Goal: Task Accomplishment & Management: Use online tool/utility

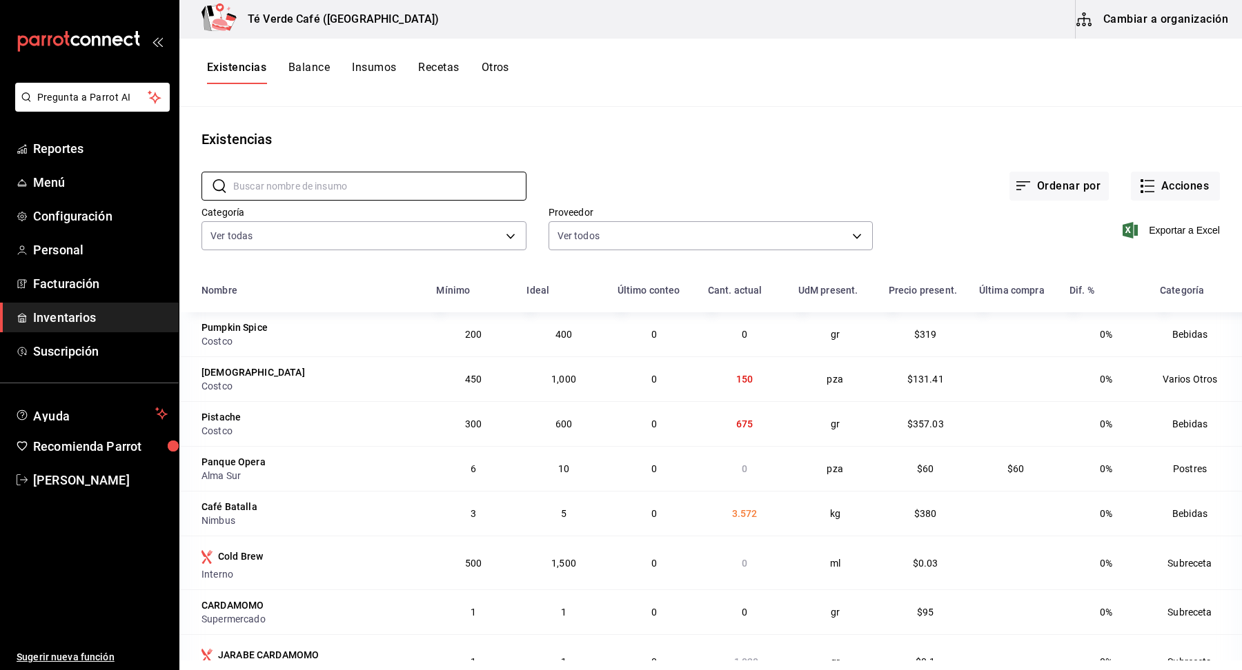
scroll to position [16010, 0]
click at [75, 148] on span "Reportes" at bounding box center [100, 148] width 135 height 19
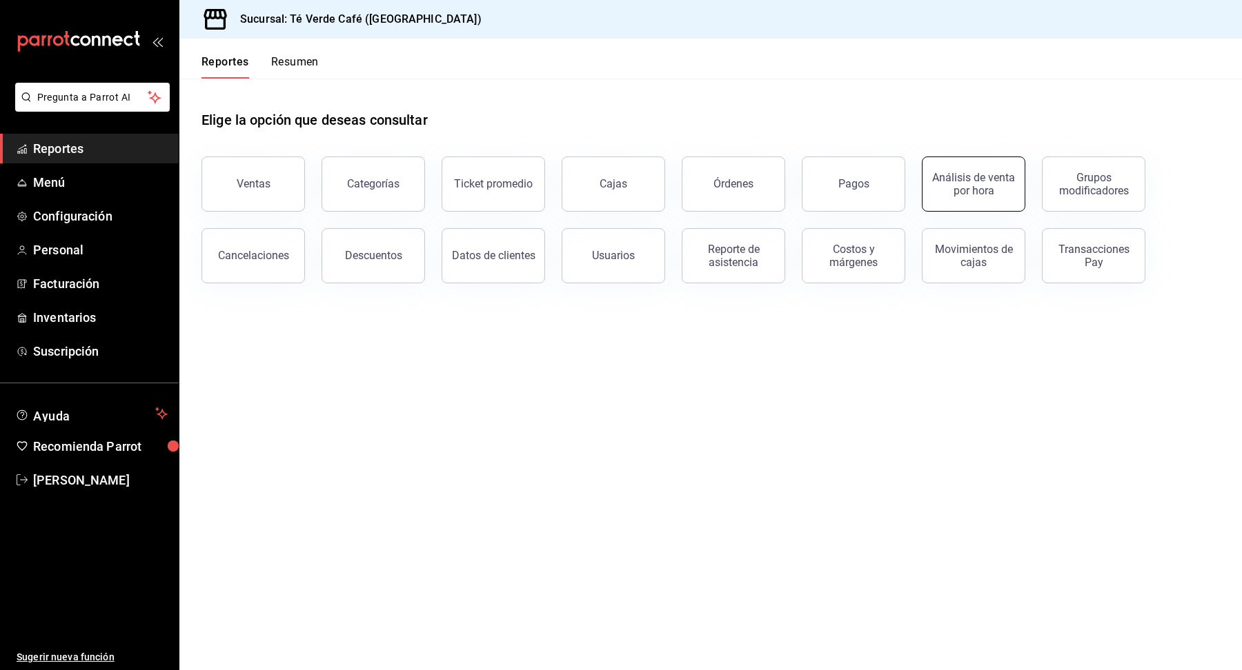
click at [979, 193] on div "Análisis de venta por hora" at bounding box center [974, 184] width 86 height 26
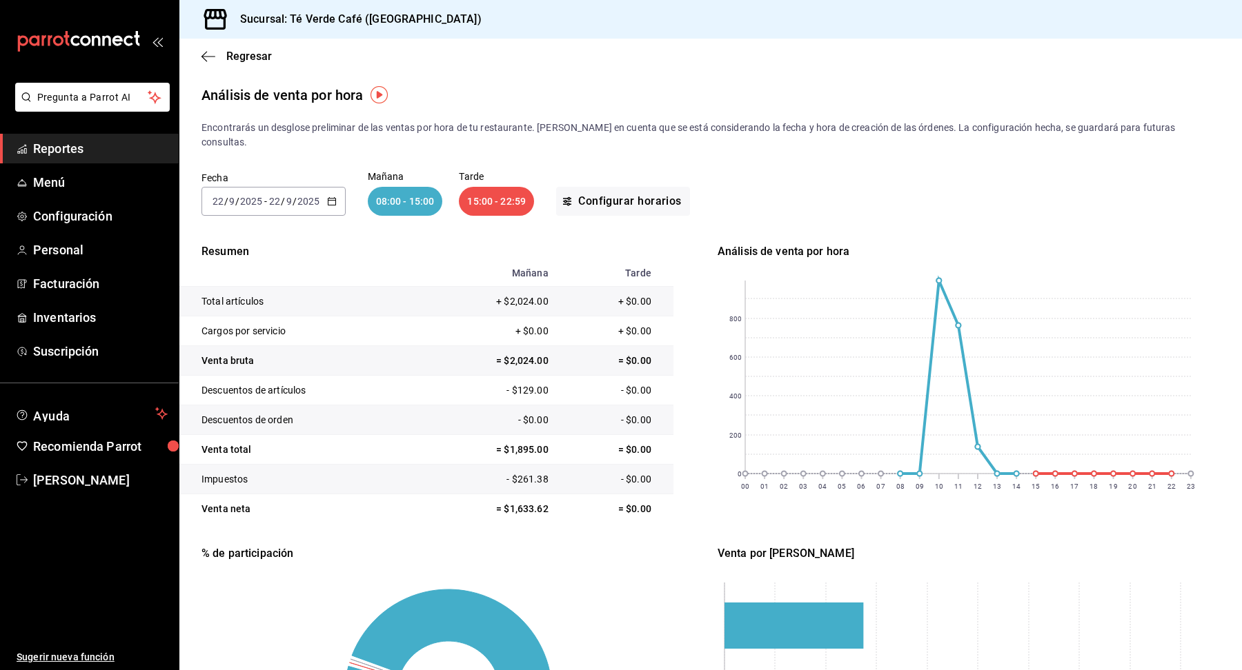
click at [329, 197] on icon "button" at bounding box center [332, 202] width 10 height 10
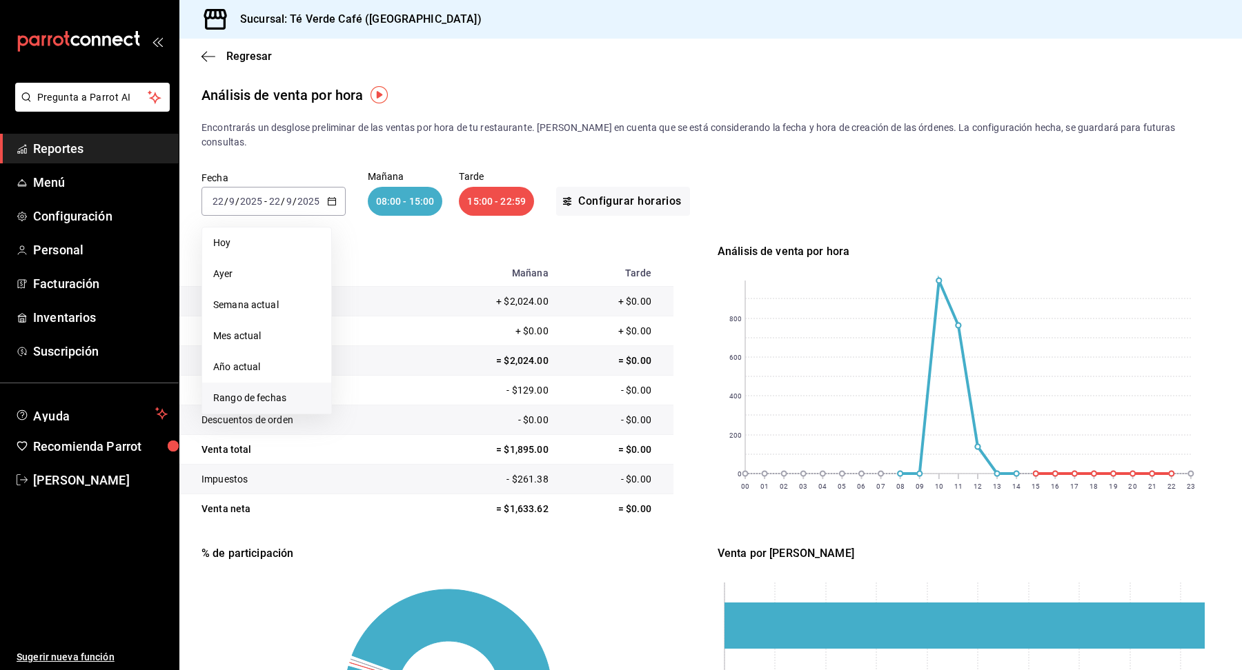
click at [291, 391] on span "Rango de fechas" at bounding box center [266, 398] width 107 height 14
click at [457, 349] on abbr "19" at bounding box center [458, 354] width 9 height 10
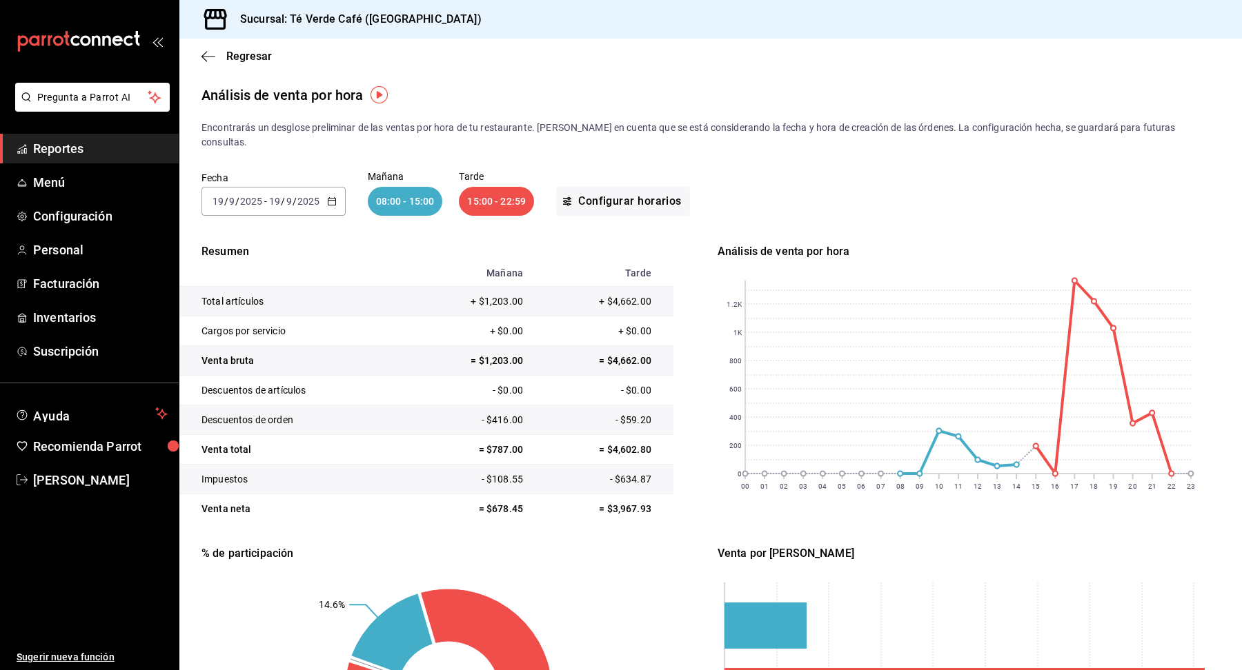
click at [335, 191] on div "[DATE] [DATE] - [DATE] [DATE]" at bounding box center [273, 201] width 144 height 29
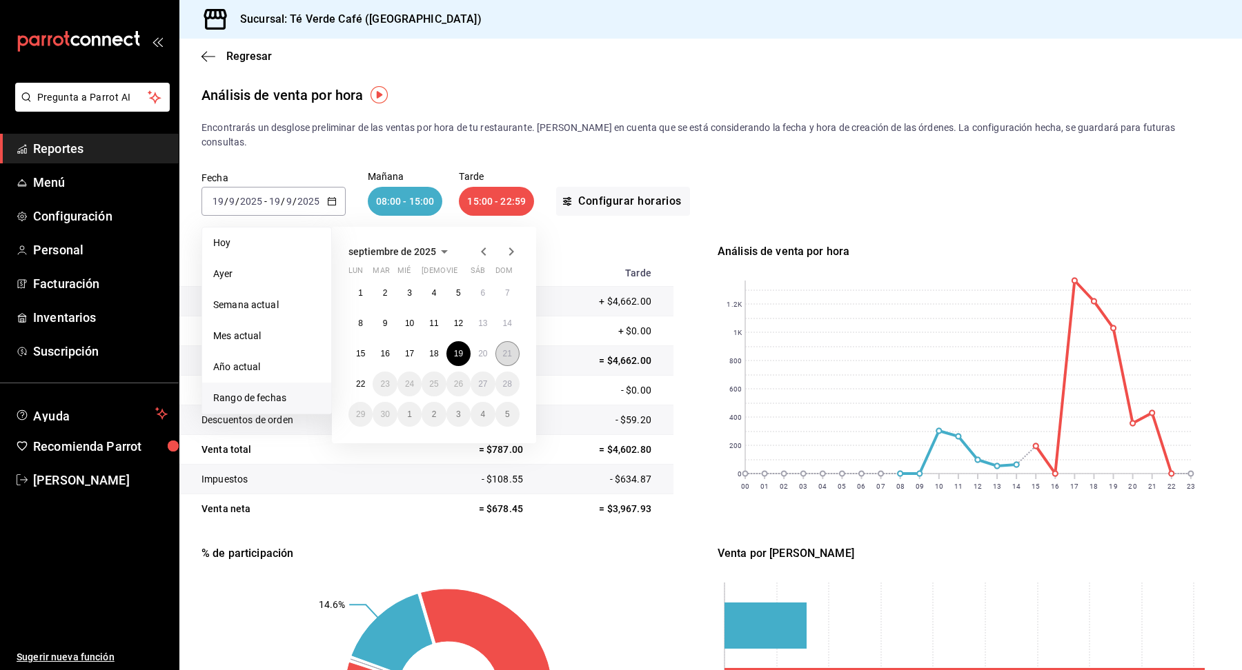
click at [506, 349] on abbr "21" at bounding box center [507, 354] width 9 height 10
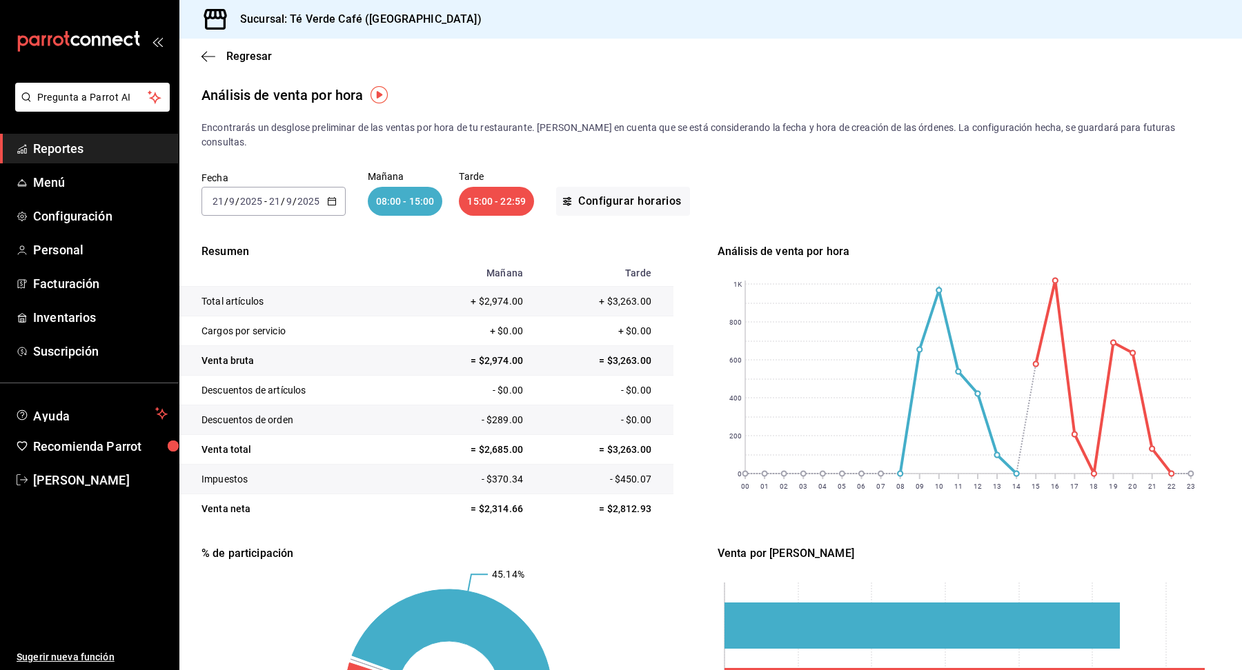
click at [335, 190] on div "[DATE] [DATE] - [DATE] [DATE]" at bounding box center [273, 201] width 144 height 29
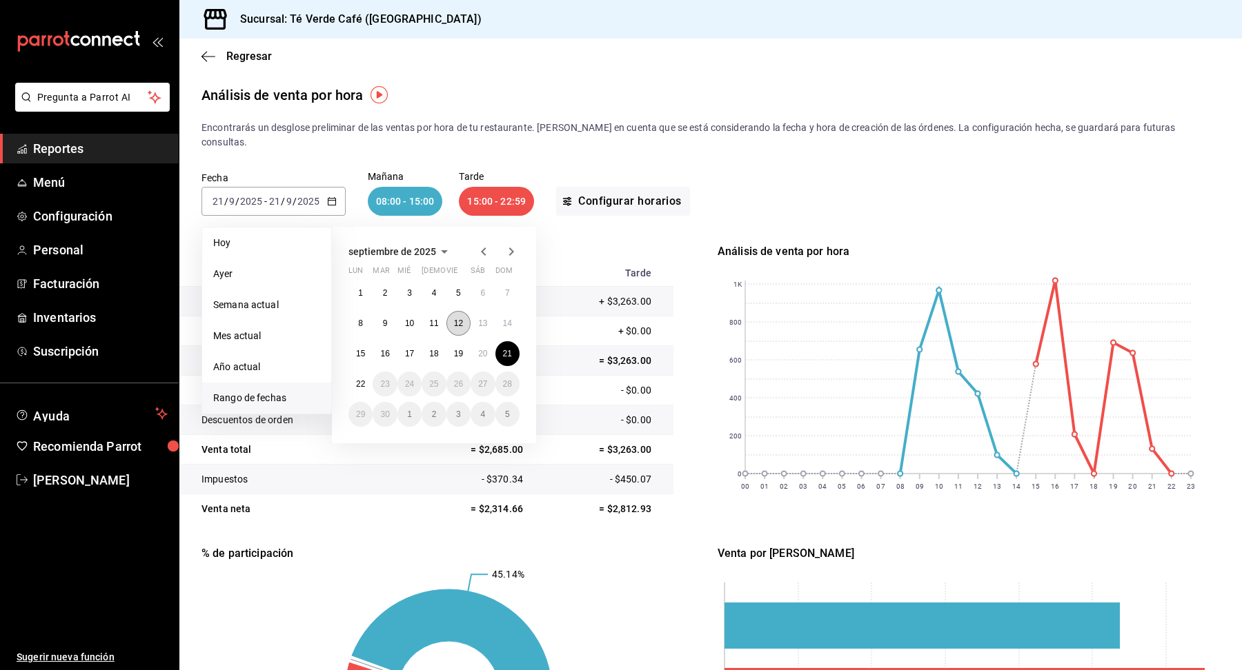
click at [456, 319] on abbr "12" at bounding box center [458, 324] width 9 height 10
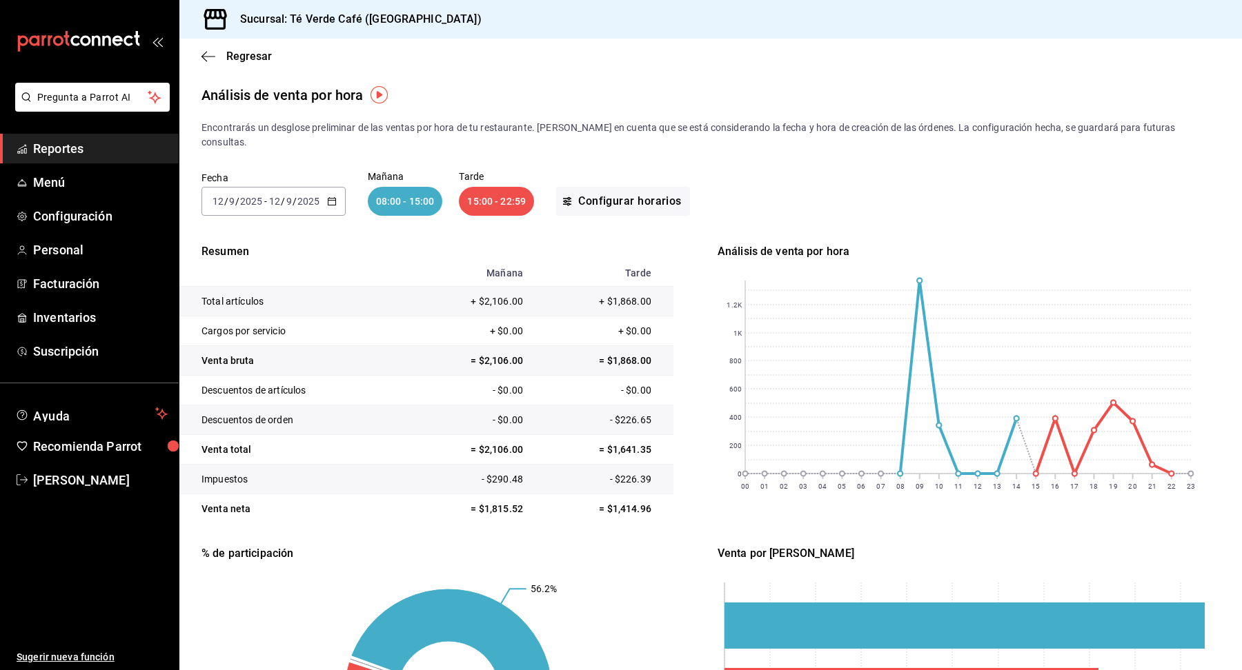
click at [332, 197] on icon "button" at bounding box center [332, 202] width 10 height 10
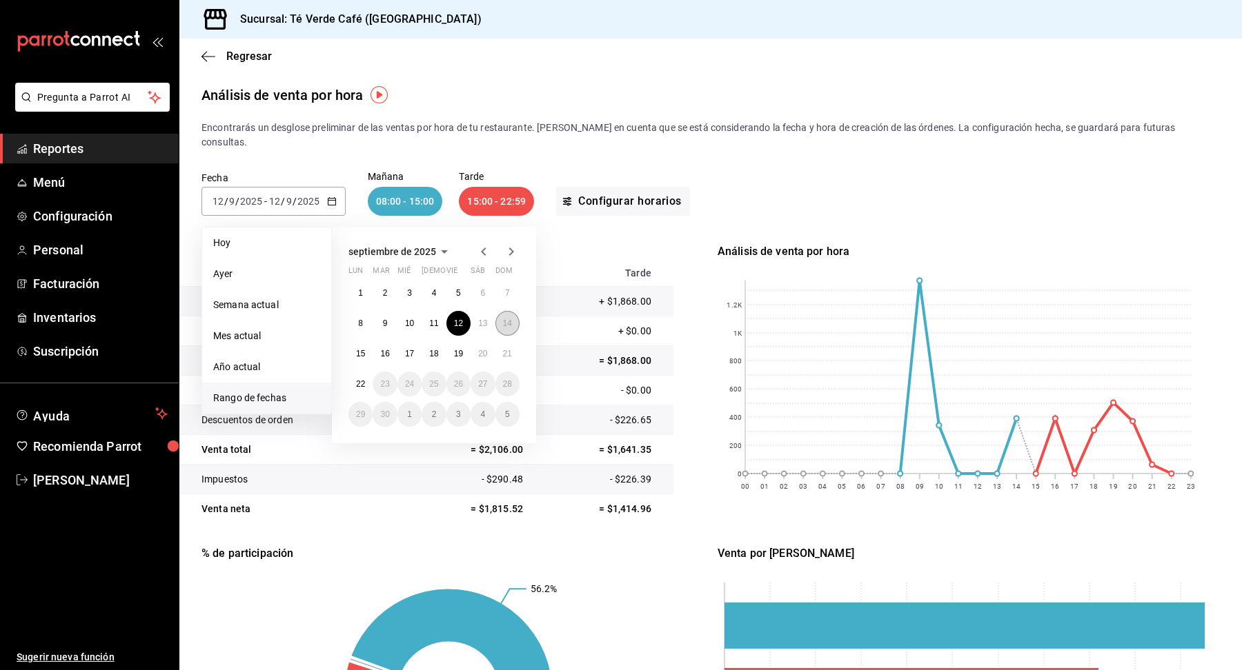
click at [504, 319] on abbr "14" at bounding box center [507, 324] width 9 height 10
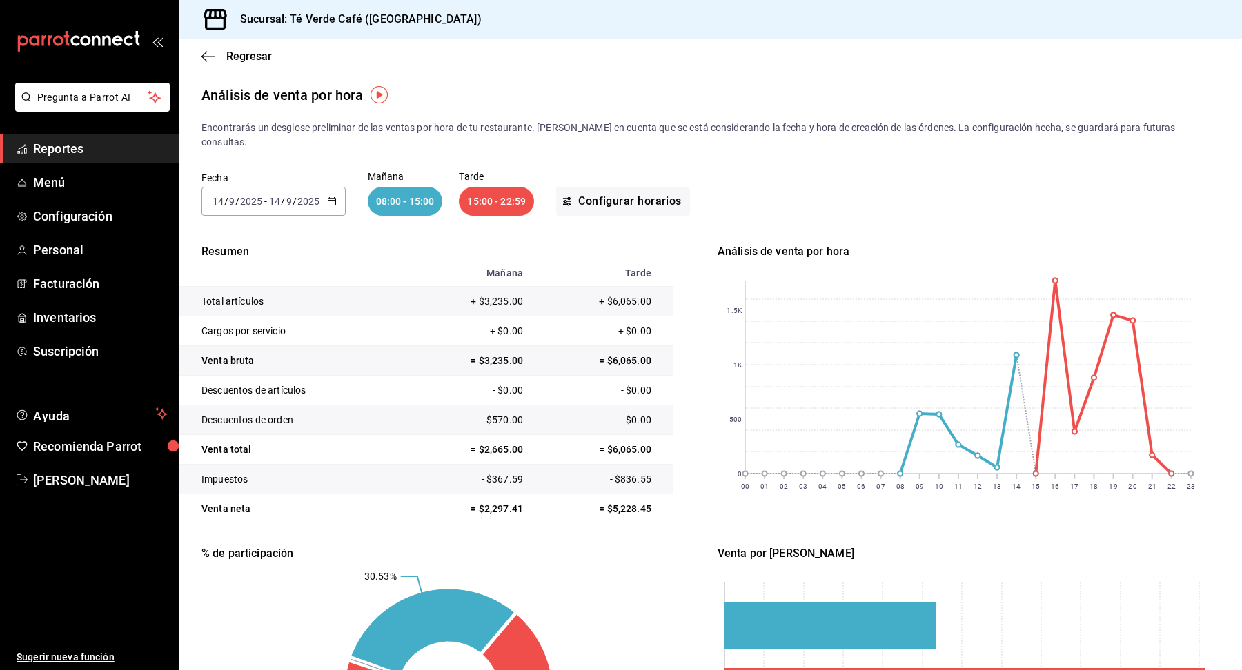
click at [330, 197] on icon "button" at bounding box center [332, 202] width 10 height 10
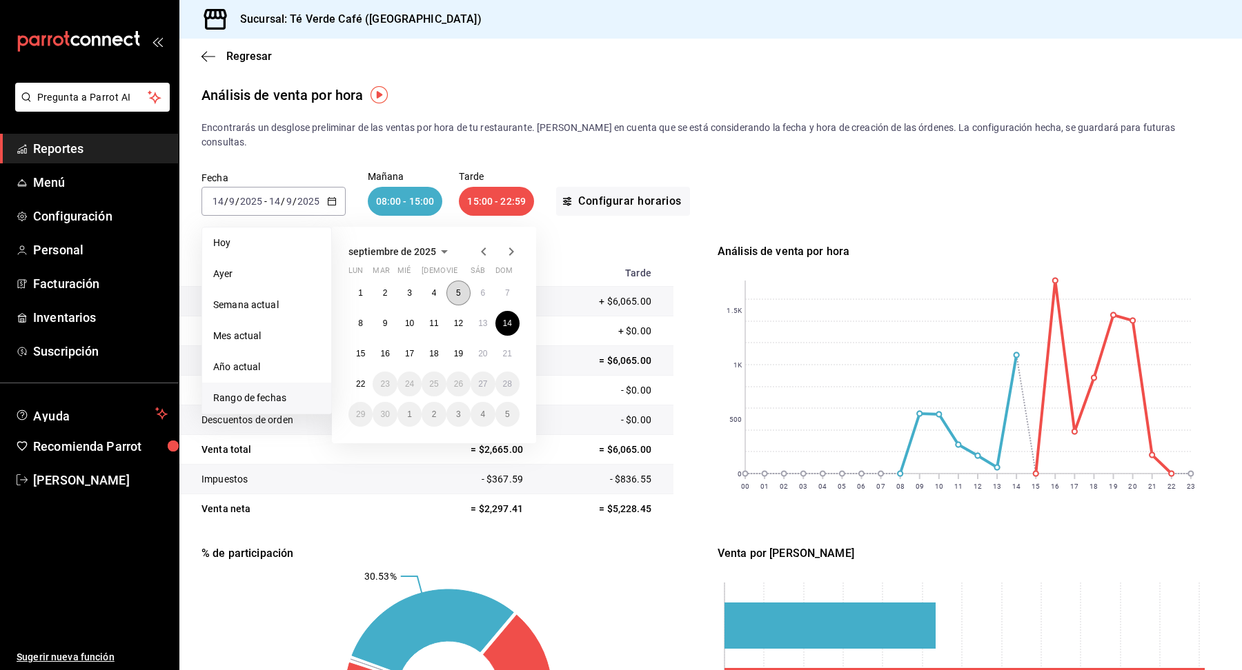
click at [457, 288] on abbr "5" at bounding box center [458, 293] width 5 height 10
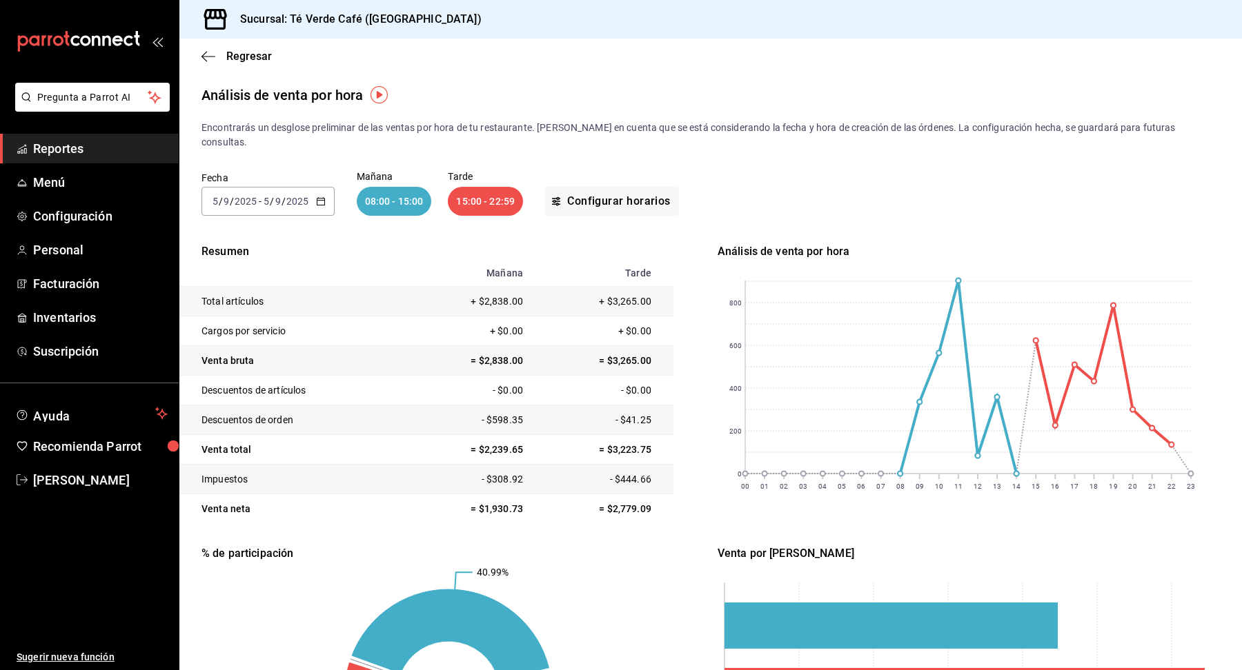
click at [317, 198] on \(Stroke\) "button" at bounding box center [321, 202] width 8 height 8
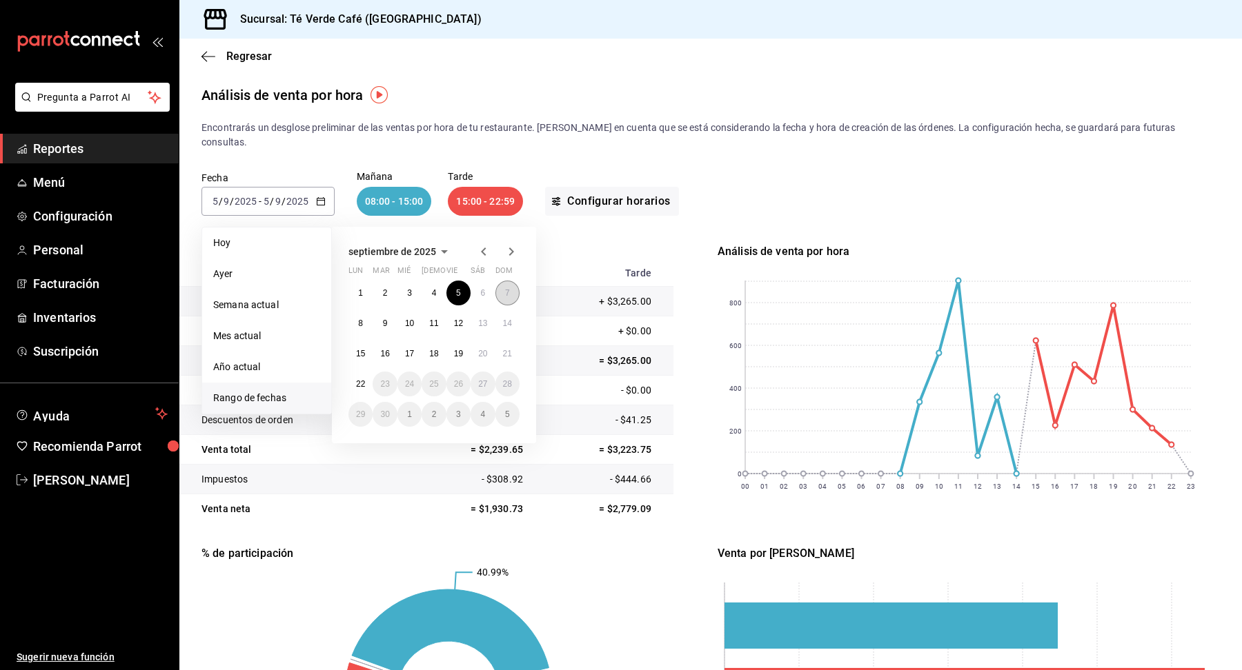
click at [501, 281] on button "7" at bounding box center [507, 293] width 24 height 25
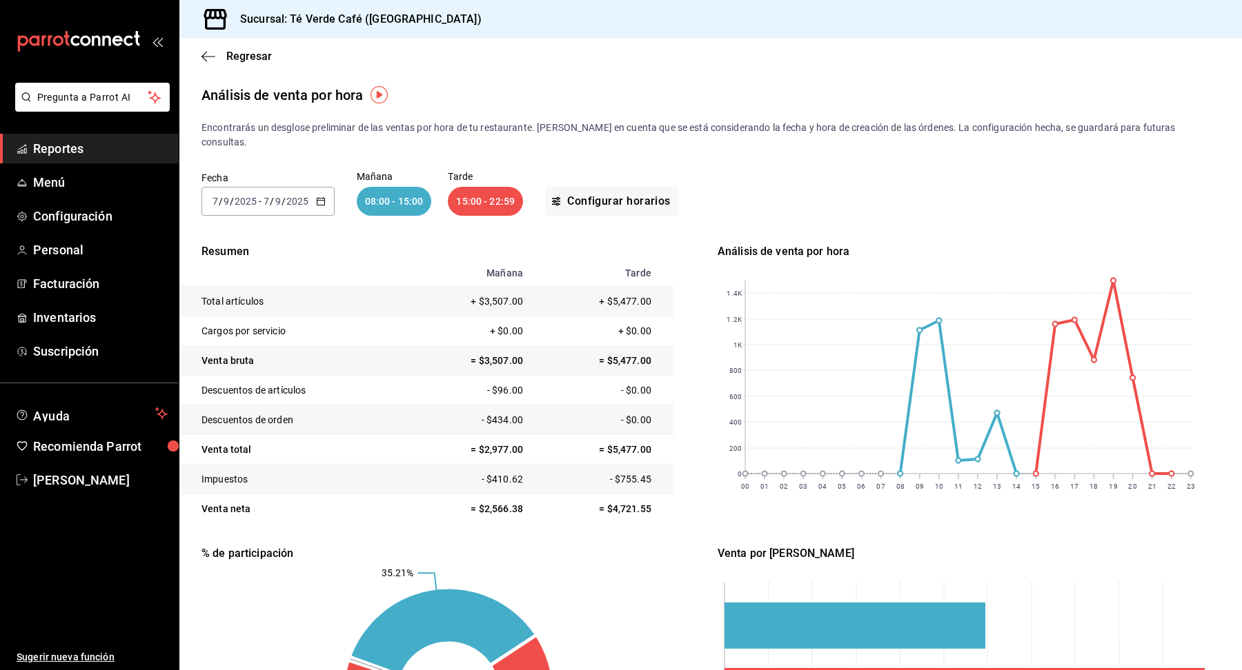
click at [318, 197] on icon "button" at bounding box center [321, 202] width 10 height 10
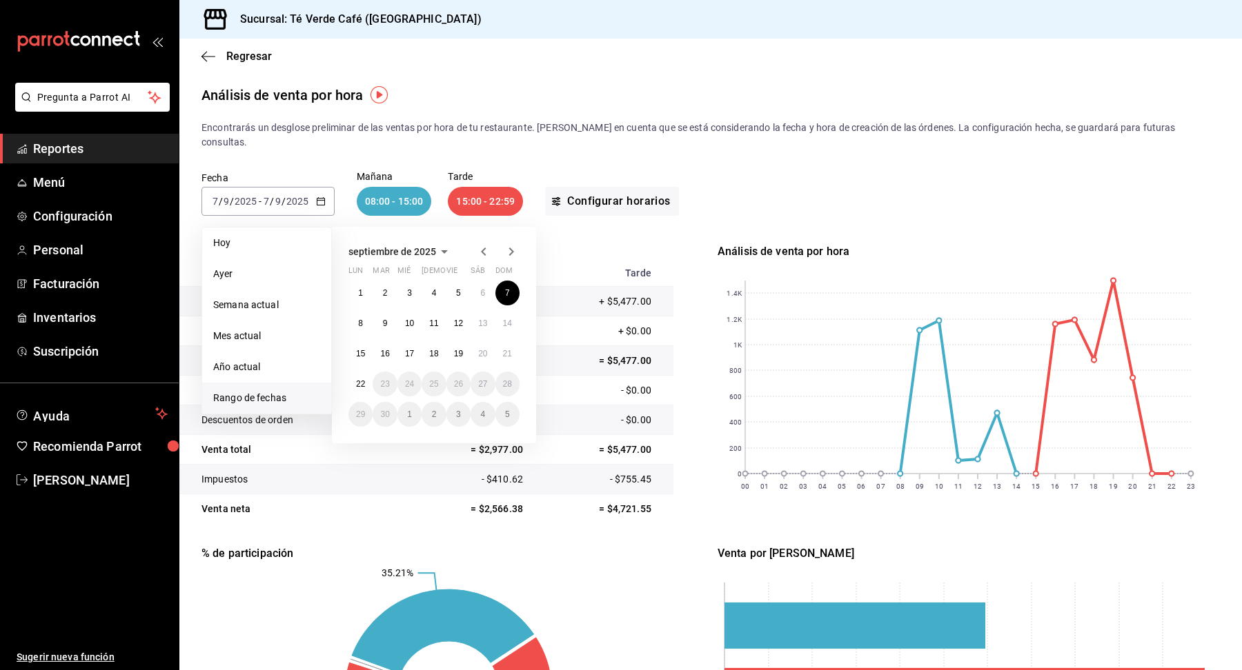
click at [486, 243] on icon "button" at bounding box center [483, 251] width 17 height 17
click at [462, 402] on button "29" at bounding box center [458, 414] width 24 height 25
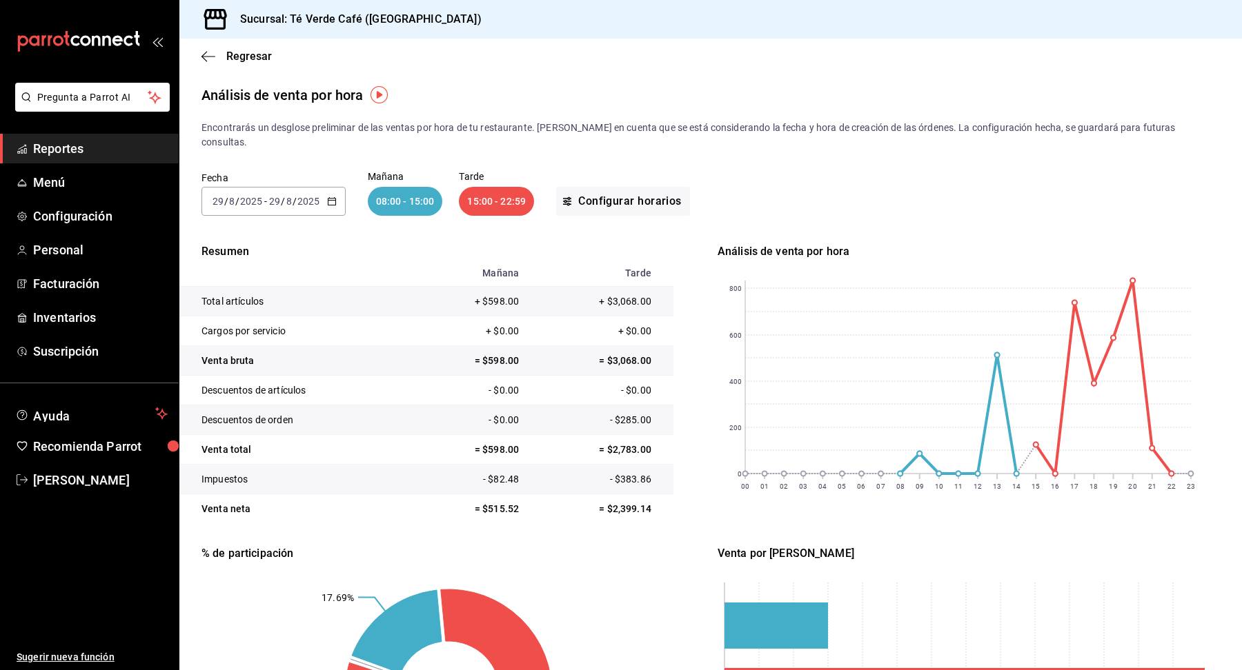
click at [332, 197] on icon "button" at bounding box center [332, 202] width 10 height 10
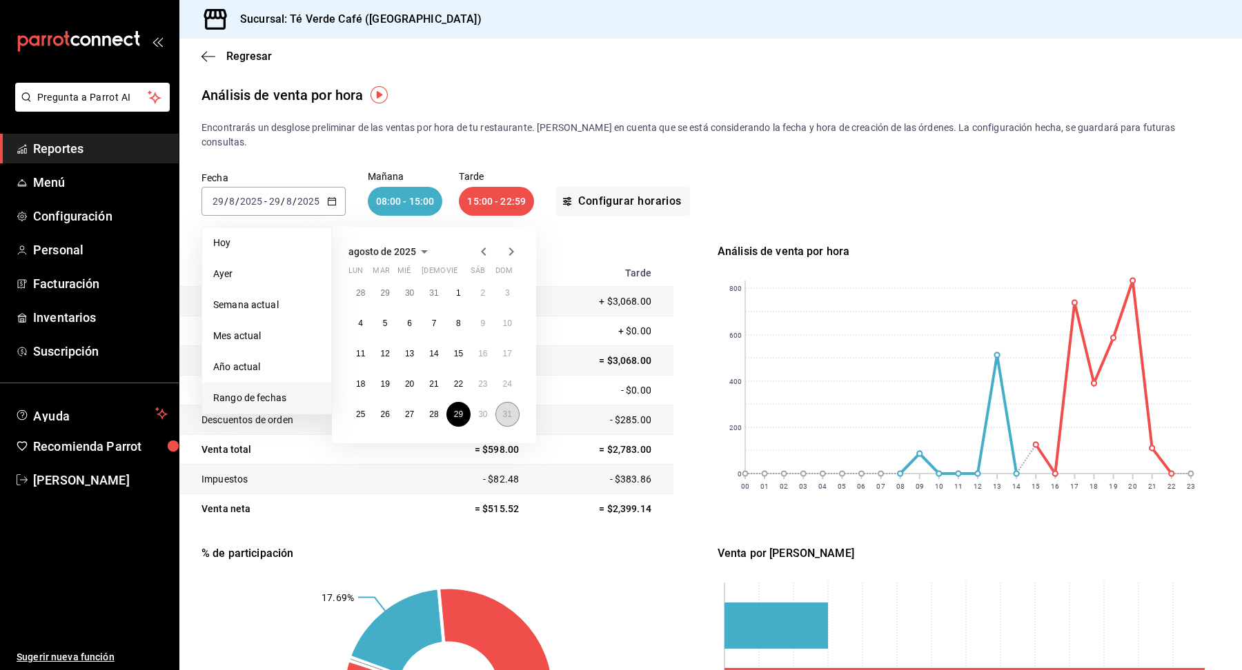
click at [505, 410] on abbr "31" at bounding box center [507, 415] width 9 height 10
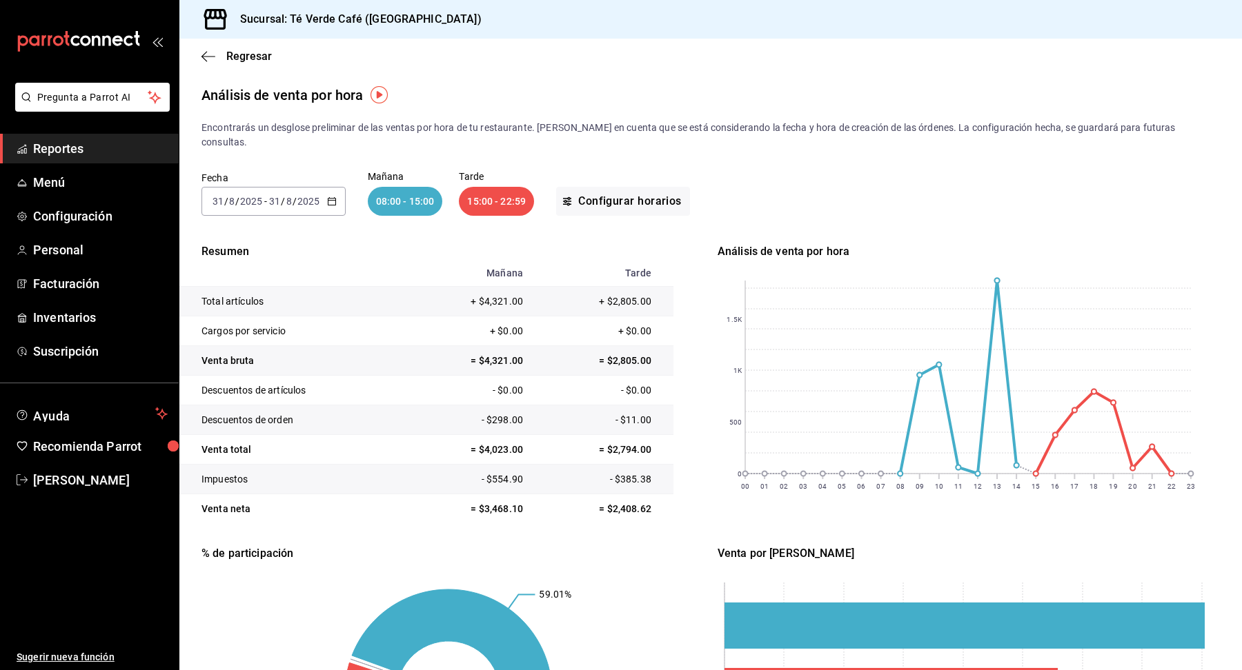
click at [328, 197] on icon "button" at bounding box center [332, 202] width 10 height 10
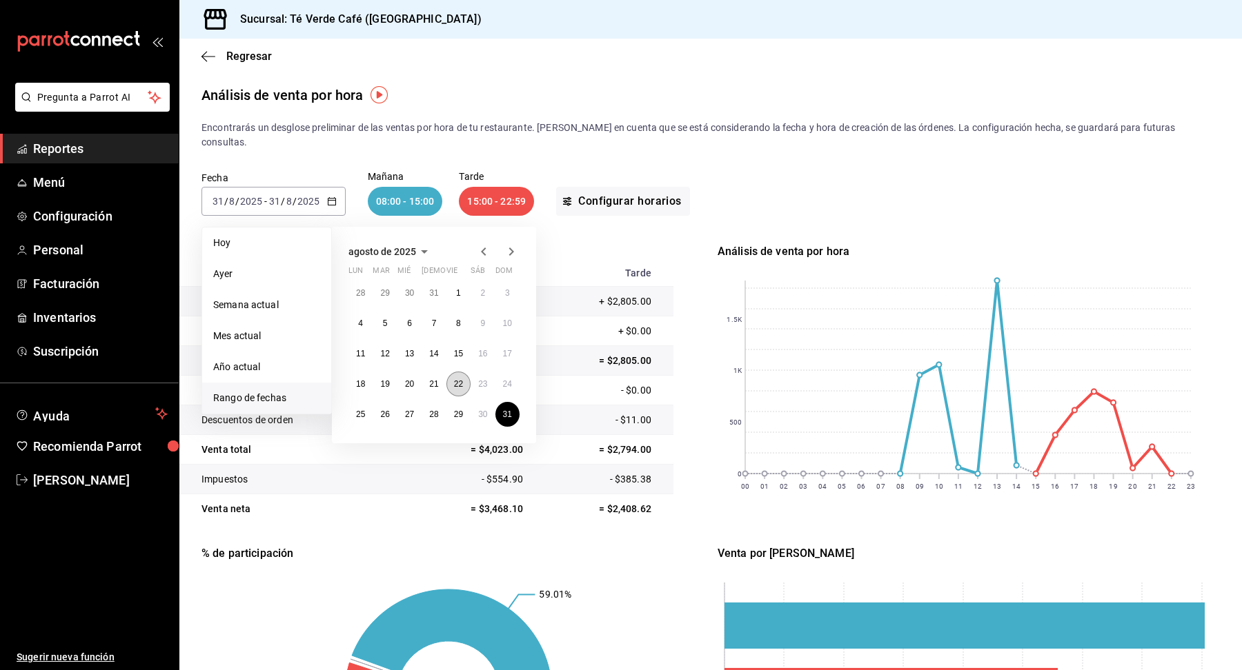
click at [462, 379] on abbr "22" at bounding box center [458, 384] width 9 height 10
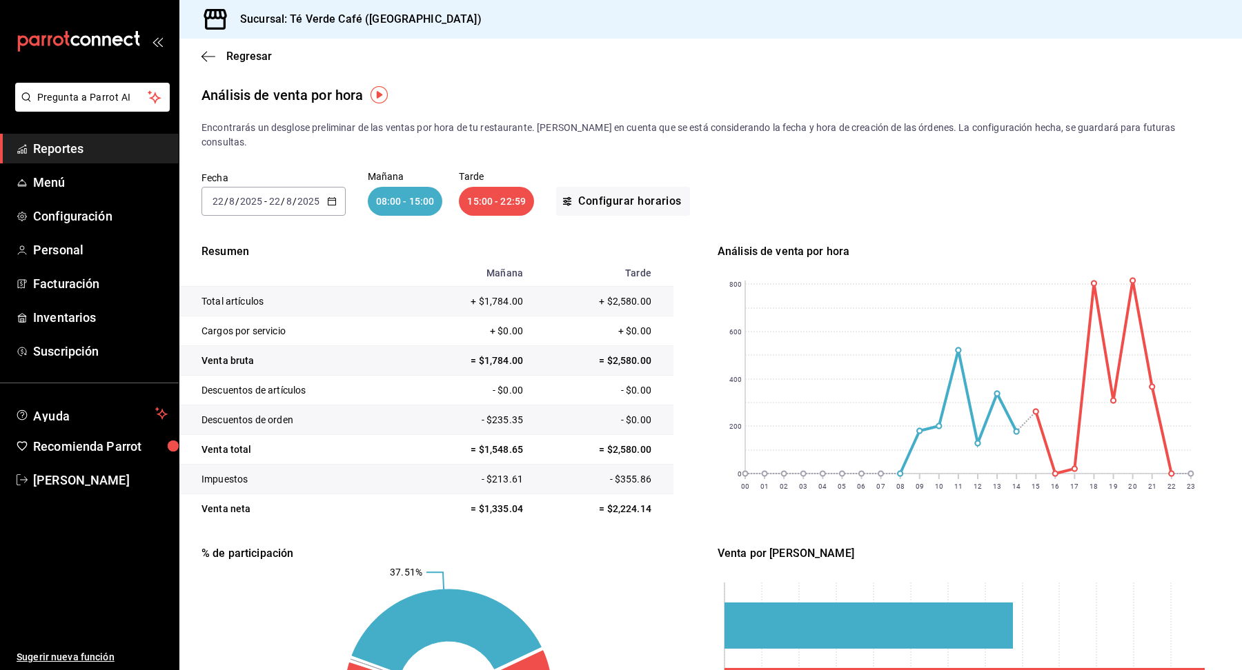
click at [328, 197] on icon "button" at bounding box center [332, 202] width 10 height 10
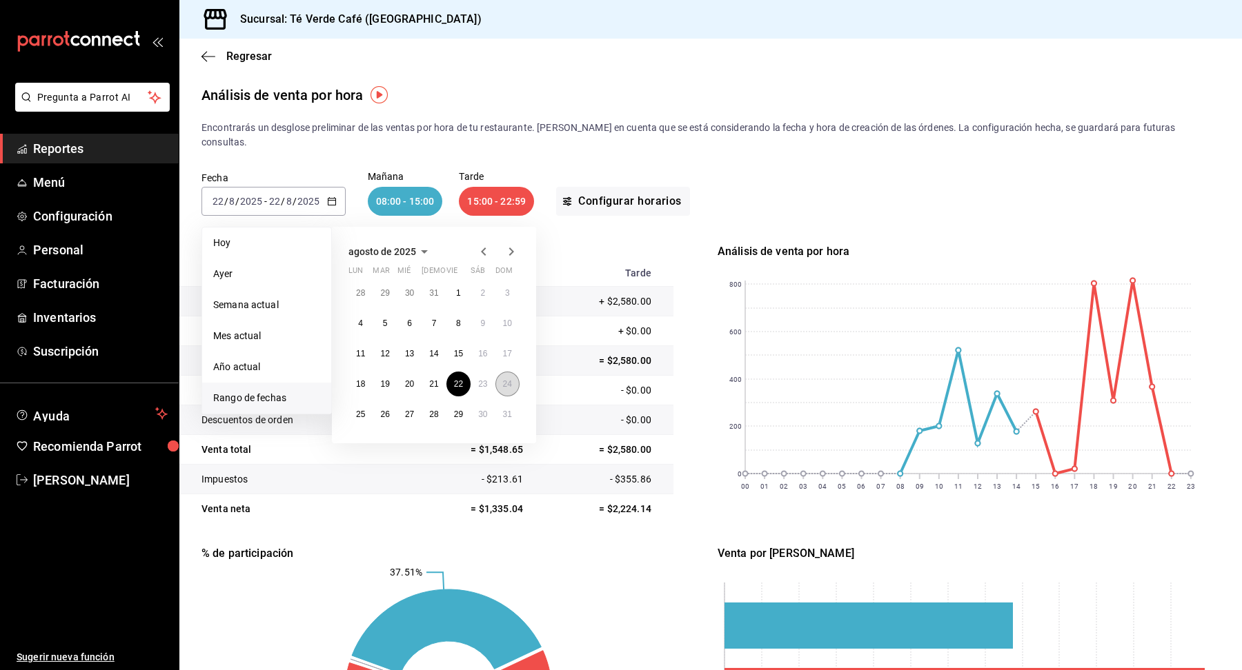
click at [508, 379] on abbr "24" at bounding box center [507, 384] width 9 height 10
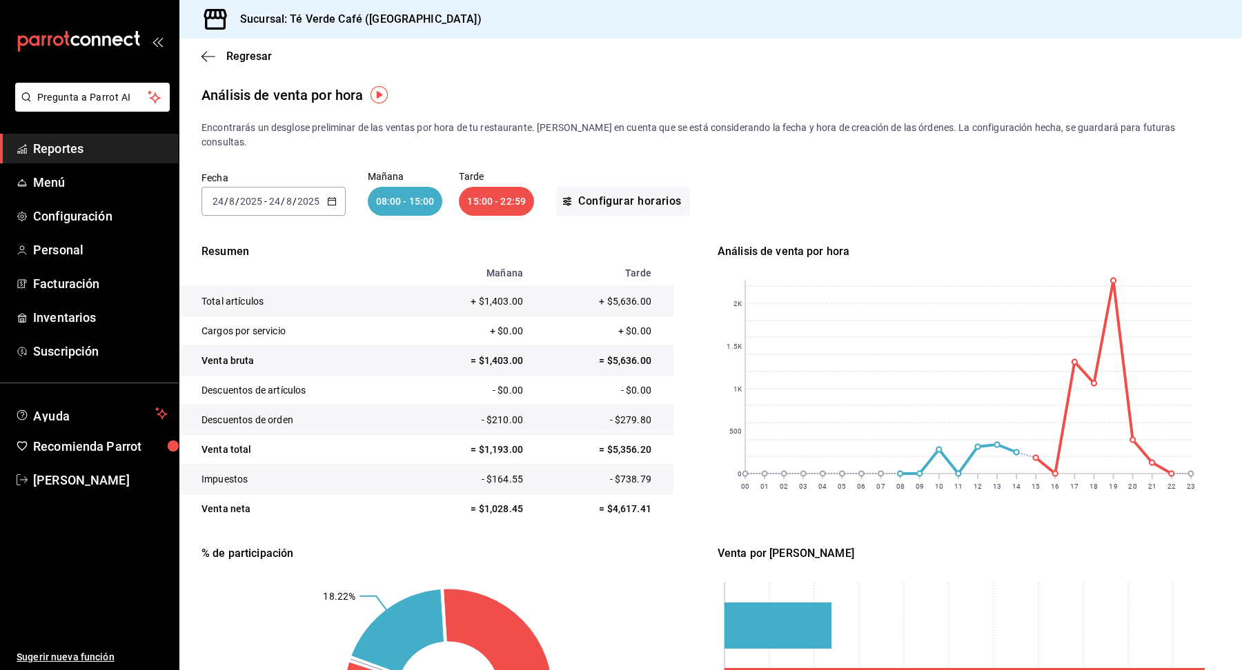
click at [330, 197] on icon "button" at bounding box center [332, 202] width 10 height 10
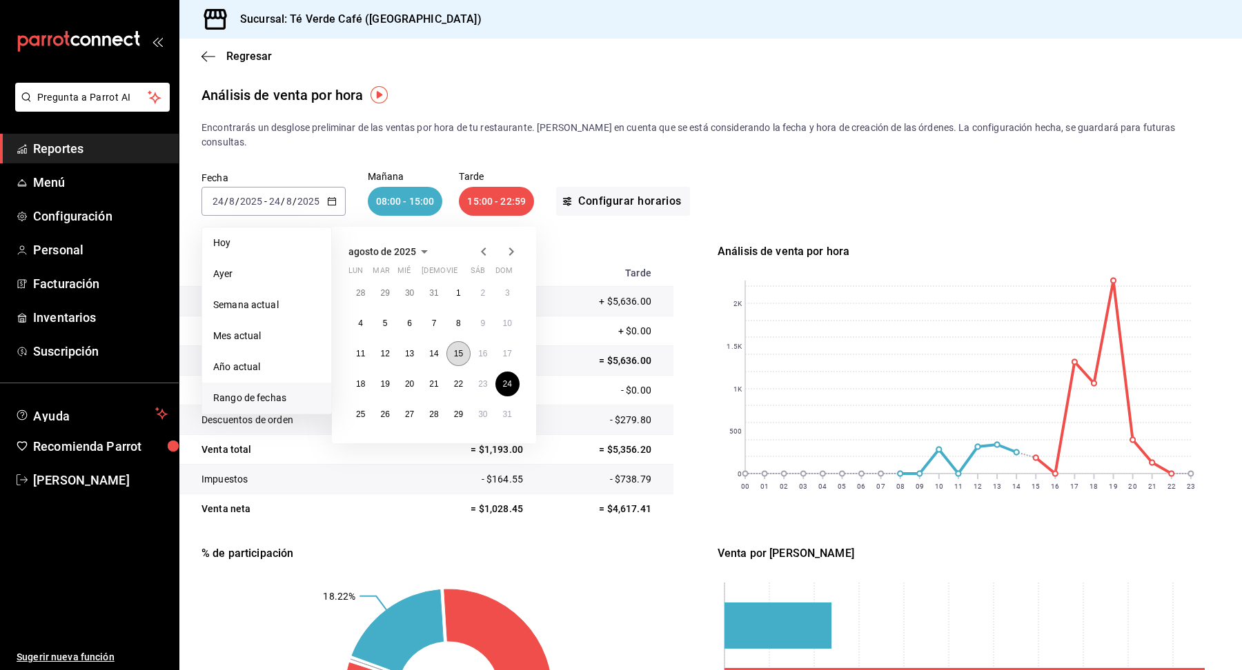
click at [459, 341] on button "15" at bounding box center [458, 353] width 24 height 25
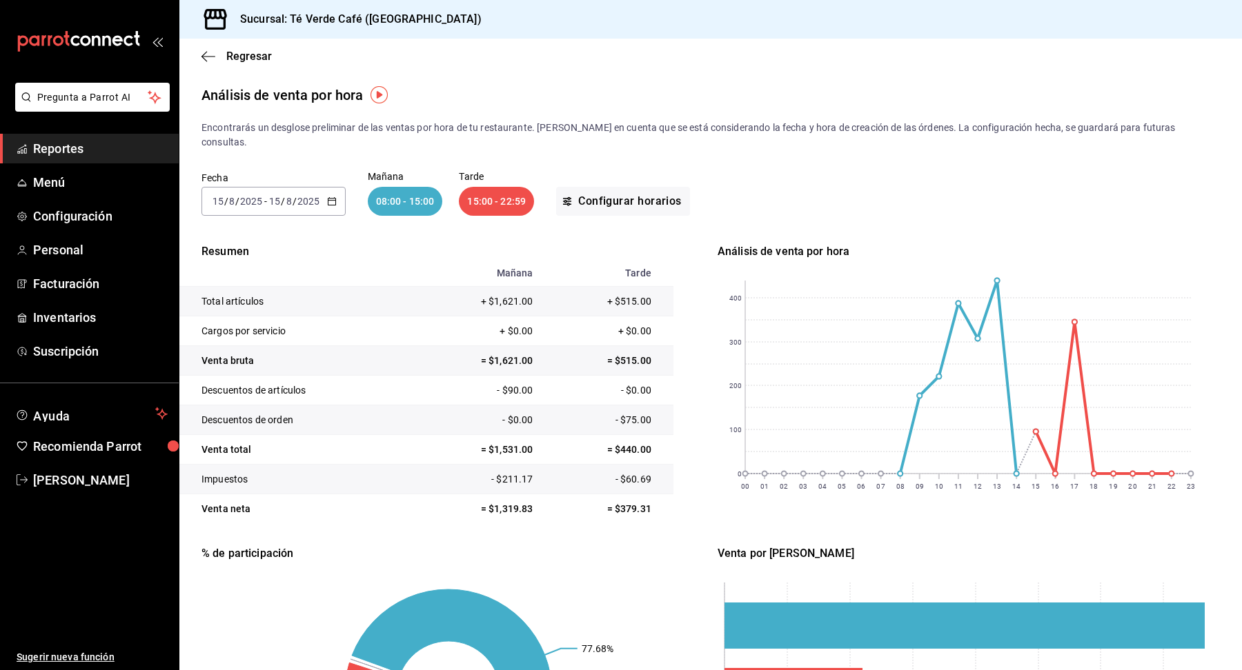
click at [334, 198] on \(Stroke\) "button" at bounding box center [332, 202] width 8 height 8
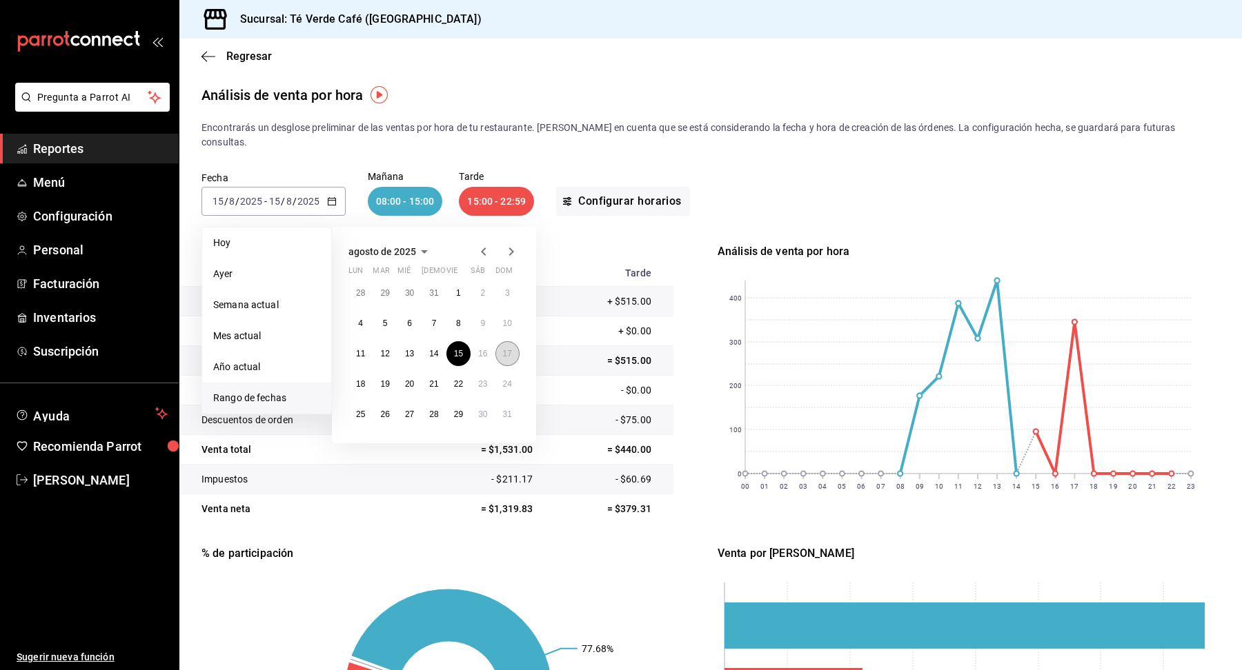
click at [509, 349] on abbr "17" at bounding box center [507, 354] width 9 height 10
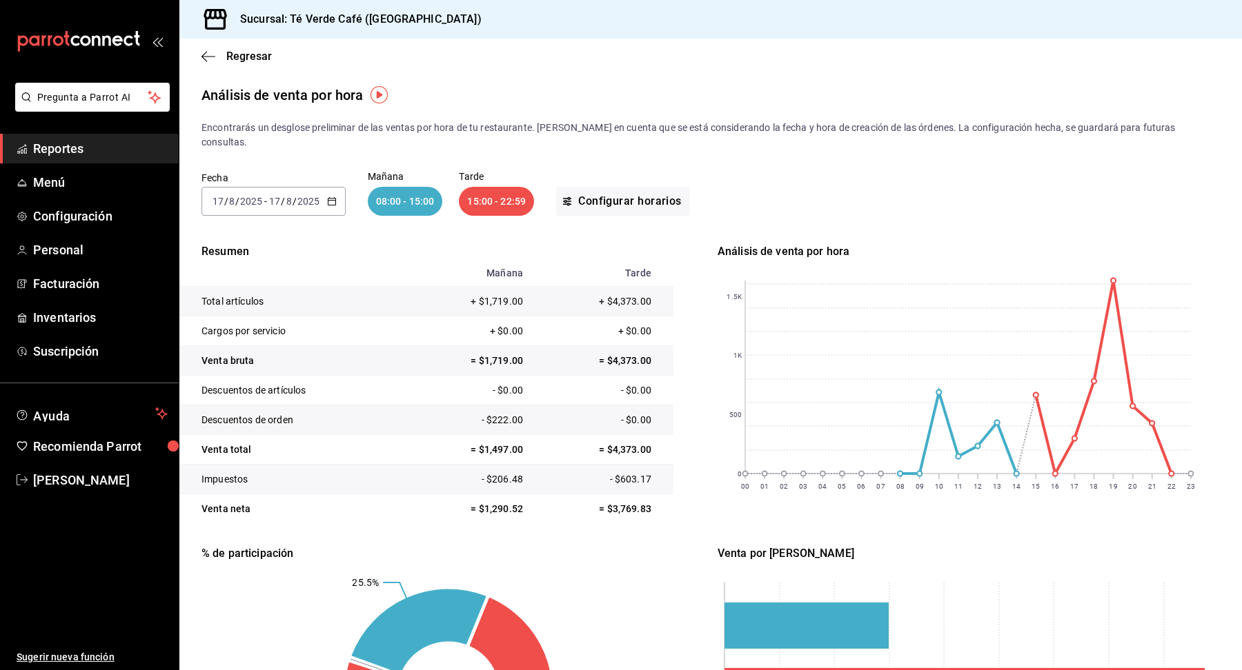
click at [331, 197] on icon "button" at bounding box center [332, 202] width 10 height 10
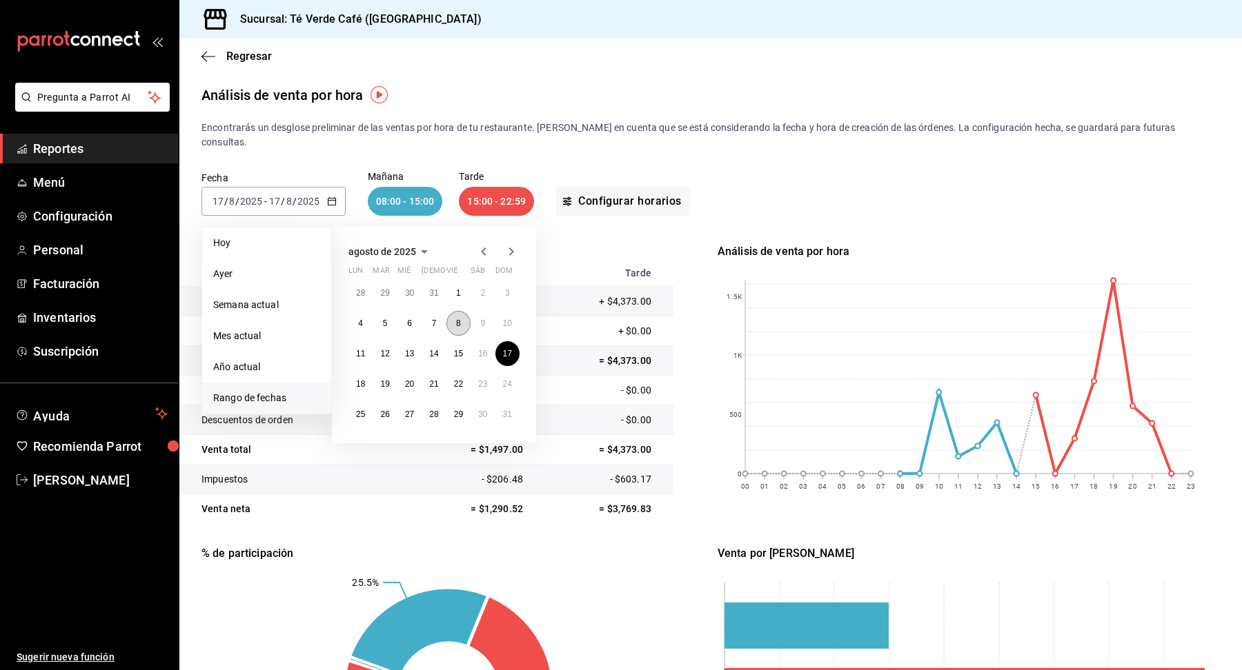
click at [461, 311] on button "8" at bounding box center [458, 323] width 24 height 25
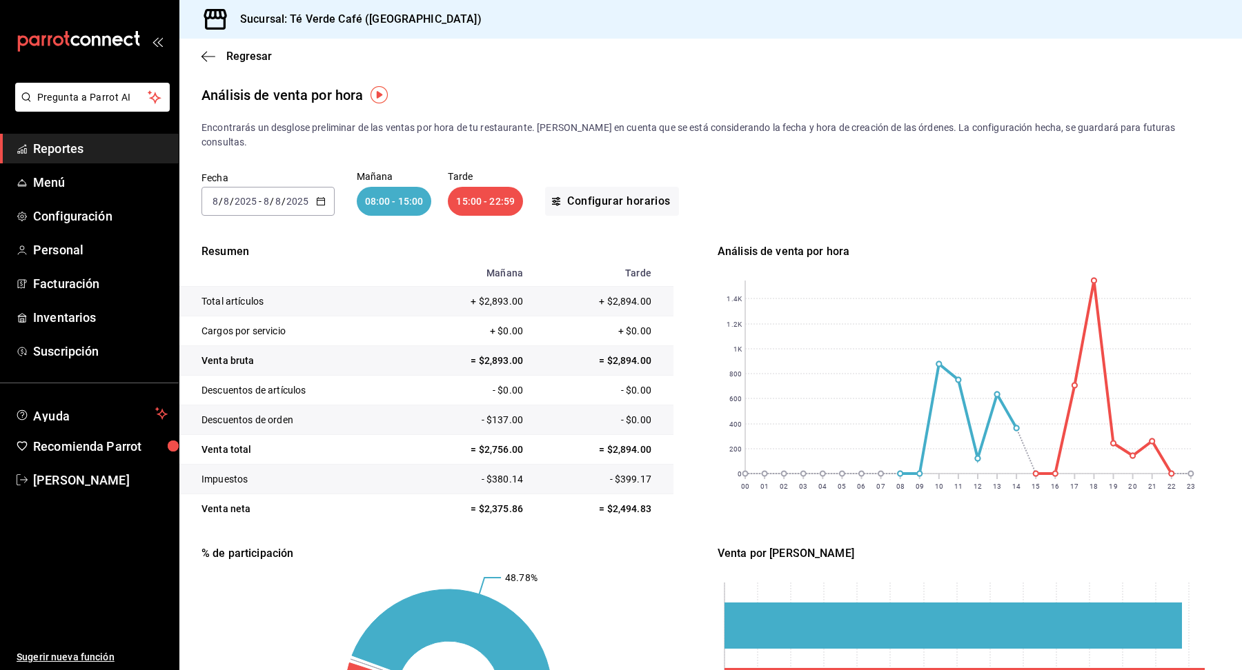
click at [321, 197] on icon "button" at bounding box center [321, 202] width 10 height 10
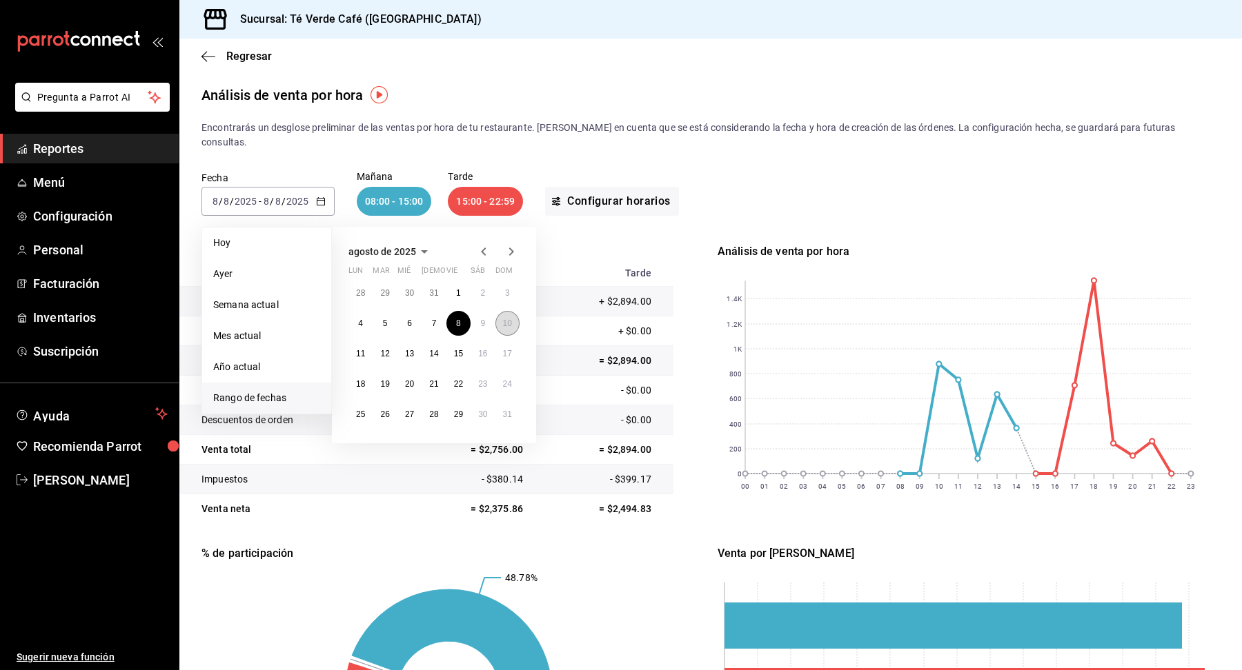
click at [505, 311] on button "10" at bounding box center [507, 323] width 24 height 25
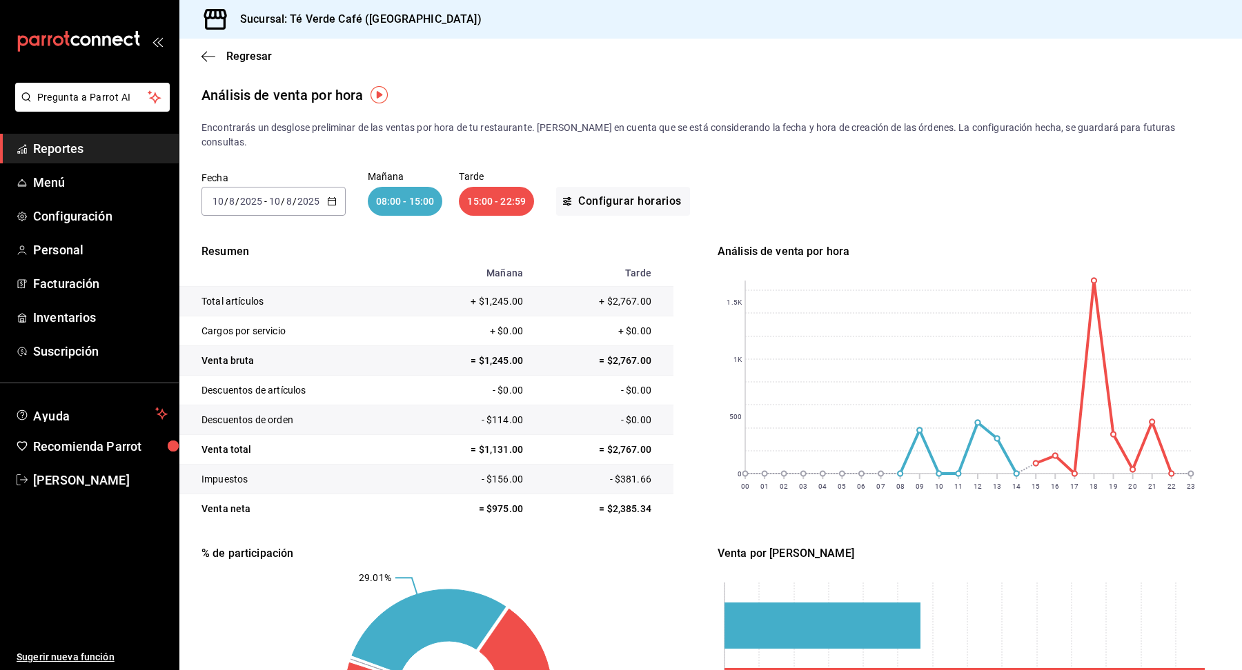
click at [336, 187] on div "[DATE] [DATE] - [DATE] [DATE]" at bounding box center [273, 201] width 144 height 29
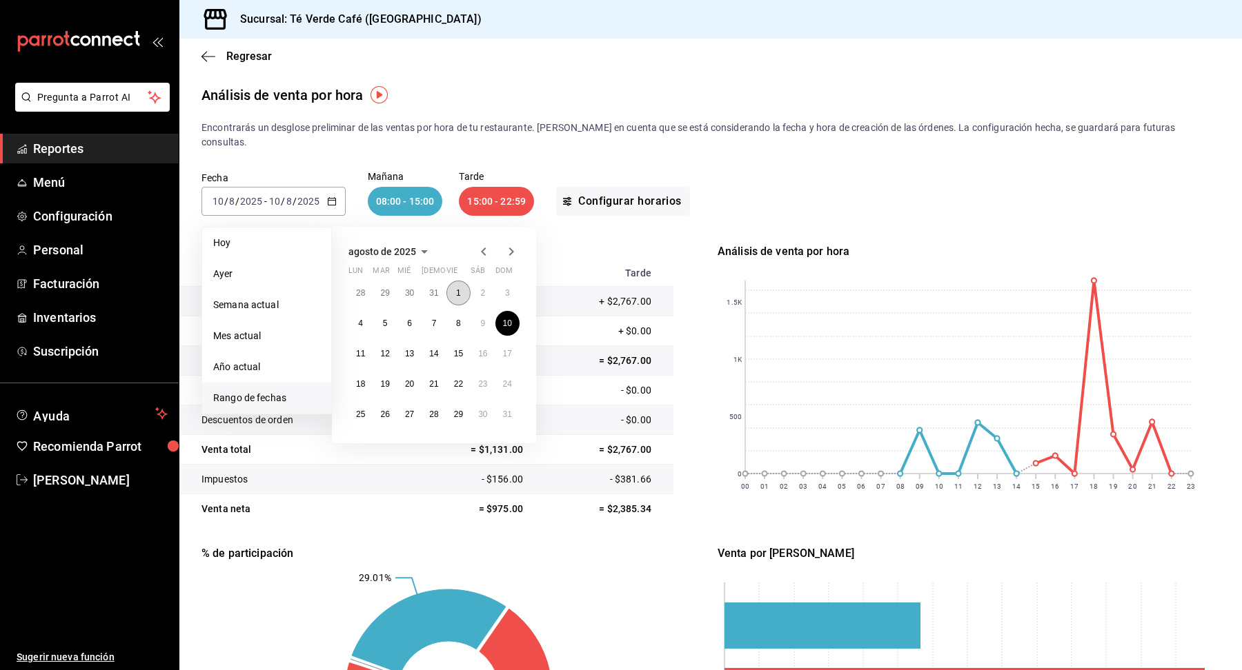
click at [458, 281] on button "1" at bounding box center [458, 293] width 24 height 25
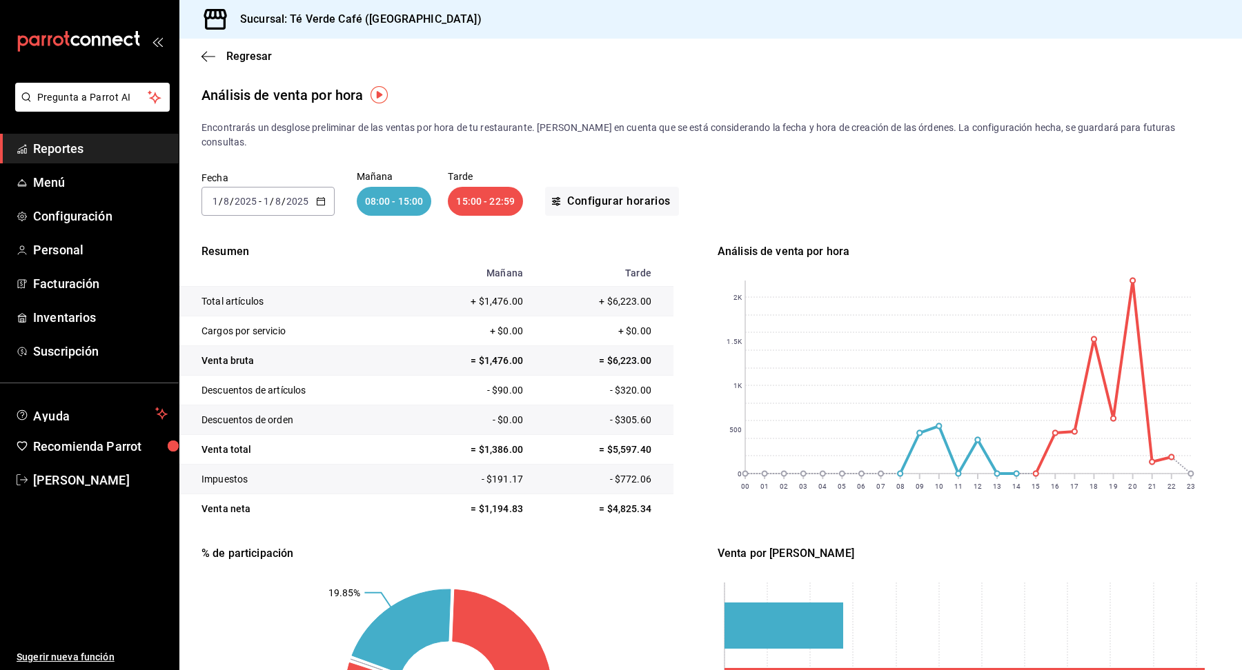
click at [322, 197] on icon "button" at bounding box center [321, 202] width 10 height 10
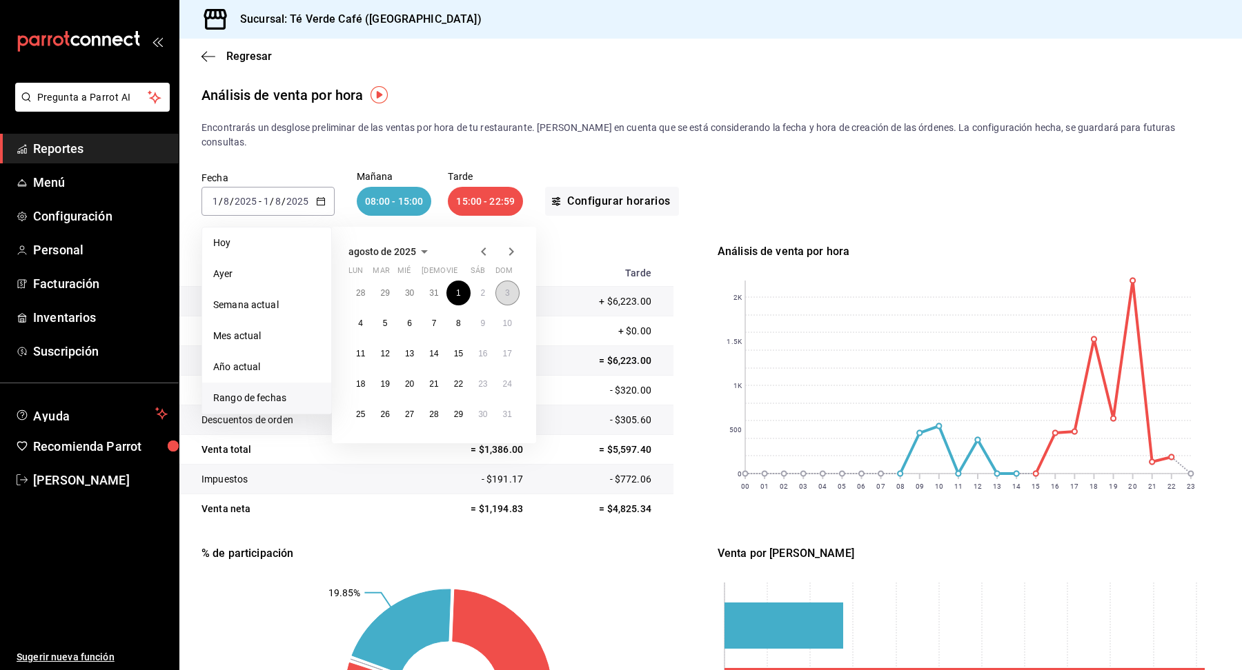
click at [510, 281] on button "3" at bounding box center [507, 293] width 24 height 25
